Goal: Task Accomplishment & Management: Complete application form

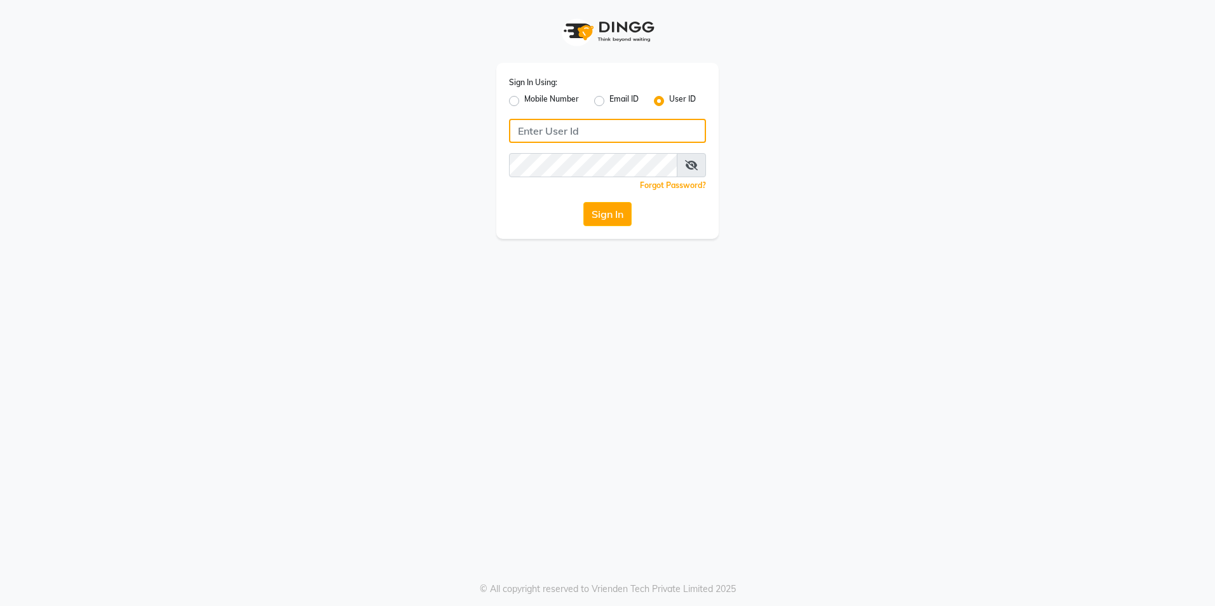
type input "8999679795"
click at [523, 97] on div "Mobile Number" at bounding box center [544, 100] width 70 height 15
click at [519, 102] on div "Mobile Number" at bounding box center [544, 100] width 70 height 15
click at [524, 100] on label "Mobile Number" at bounding box center [551, 100] width 55 height 15
click at [524, 100] on input "Mobile Number" at bounding box center [528, 97] width 8 height 8
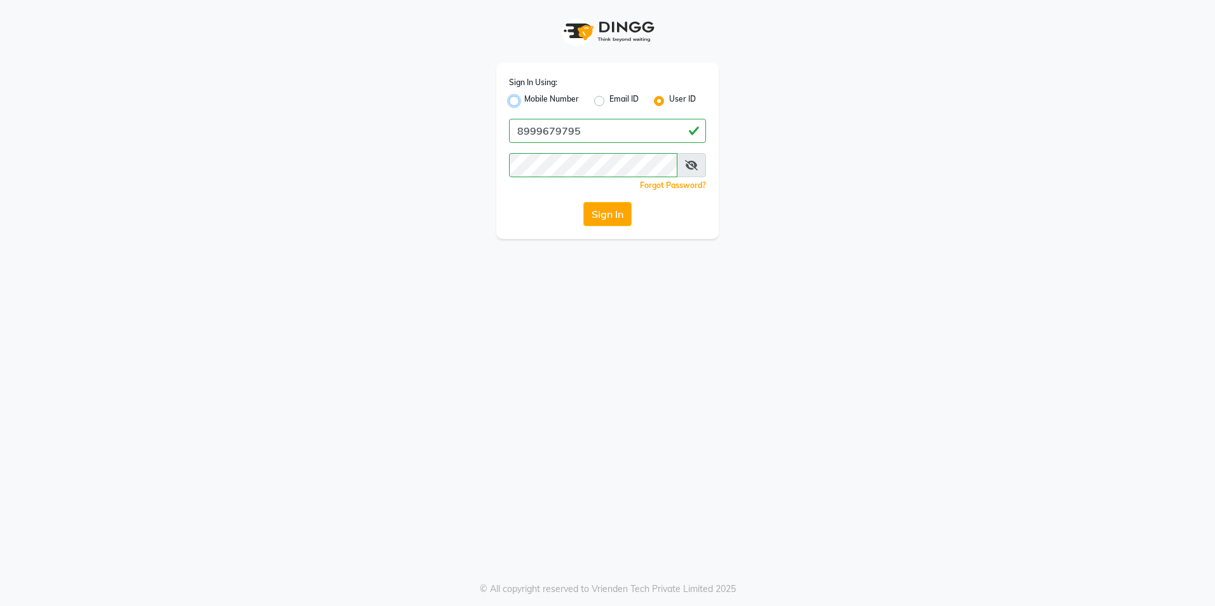
radio input "true"
radio input "false"
click at [616, 125] on input "Username" at bounding box center [628, 131] width 154 height 24
type input "8999679795"
click at [617, 204] on button "Sign In" at bounding box center [607, 214] width 48 height 24
